Goal: Browse casually

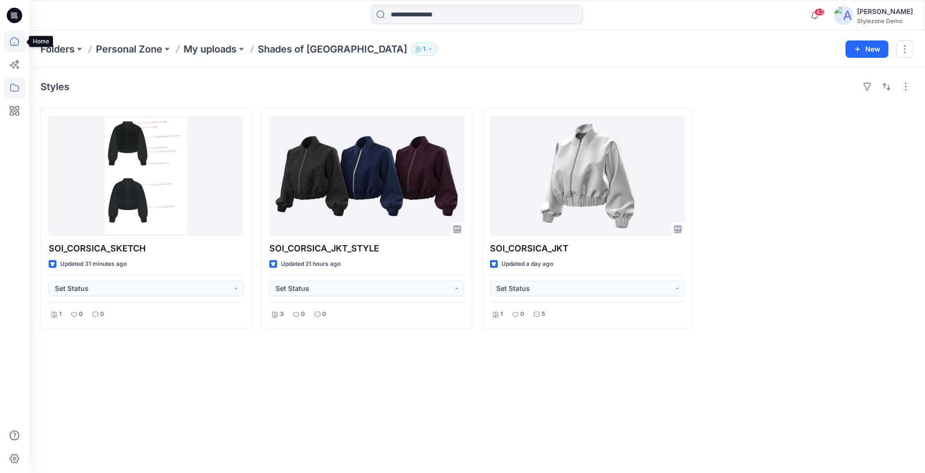
click at [20, 47] on icon at bounding box center [14, 41] width 21 height 21
